Goal: Transaction & Acquisition: Purchase product/service

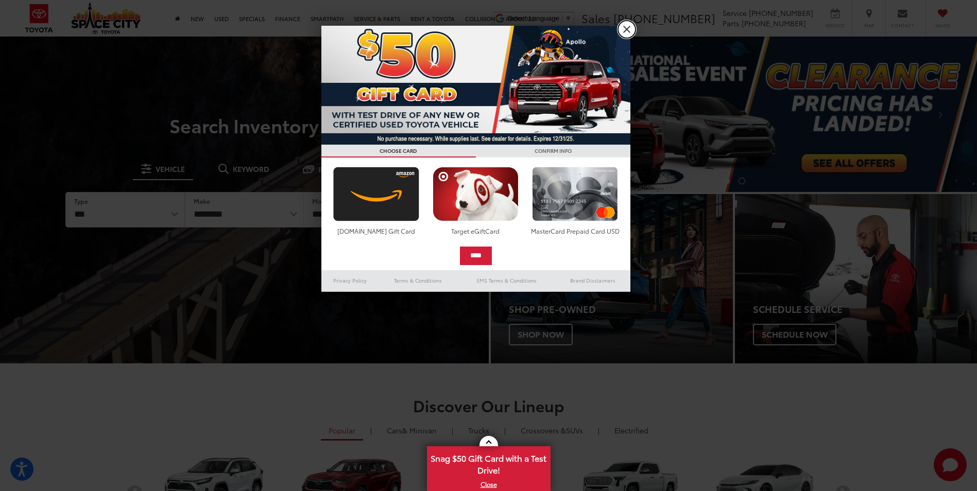
click at [631, 29] on link "X" at bounding box center [627, 30] width 18 height 18
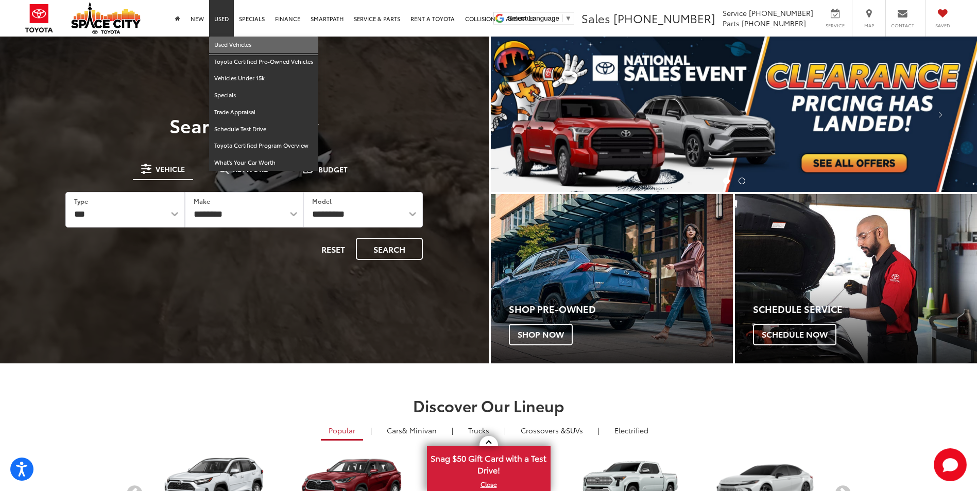
click at [219, 39] on link "Used Vehicles" at bounding box center [263, 45] width 109 height 17
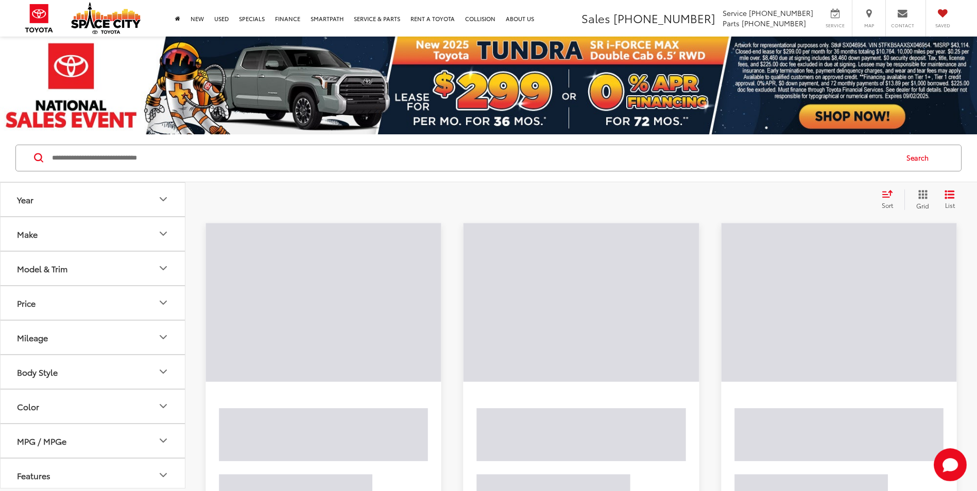
click at [182, 155] on input "Search by Make, Model, or Keyword" at bounding box center [474, 158] width 846 height 25
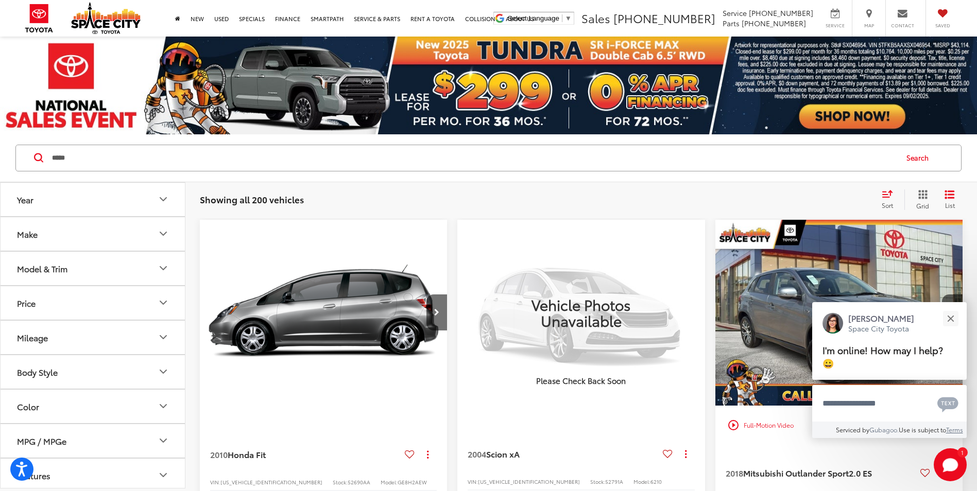
type input "*****"
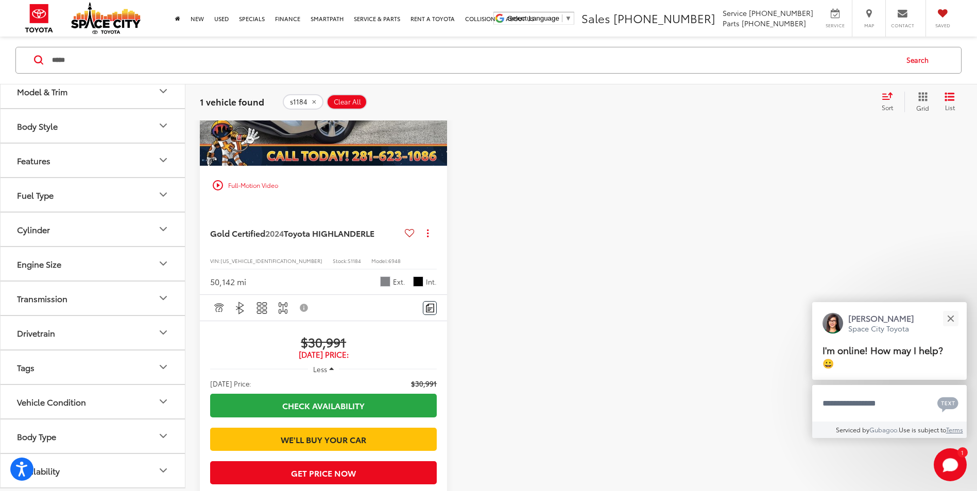
scroll to position [258, 0]
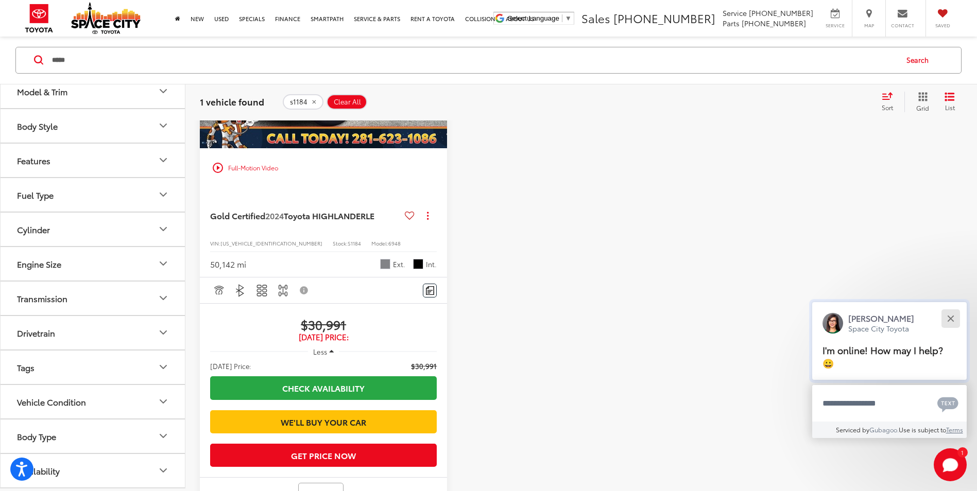
click at [951, 317] on div "Close" at bounding box center [950, 318] width 7 height 7
